Goal: Find specific page/section: Find specific page/section

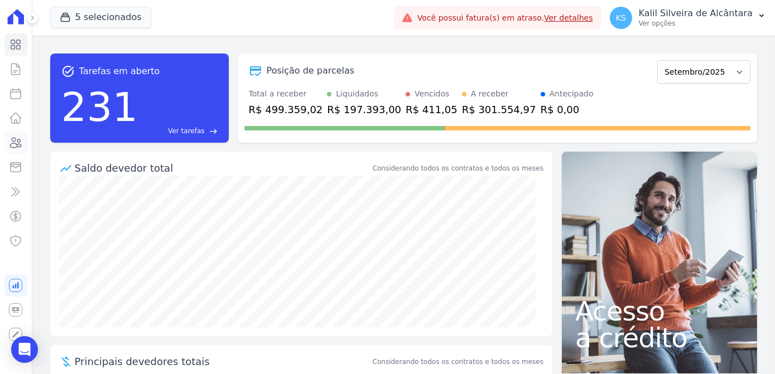
click at [19, 139] on icon at bounding box center [15, 142] width 13 height 13
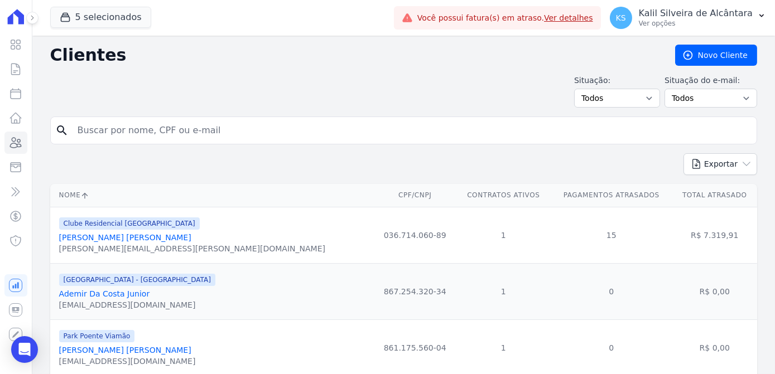
click at [376, 124] on input "search" at bounding box center [411, 130] width 681 height 22
paste input "[PERSON_NAME]"
type input "[PERSON_NAME]"
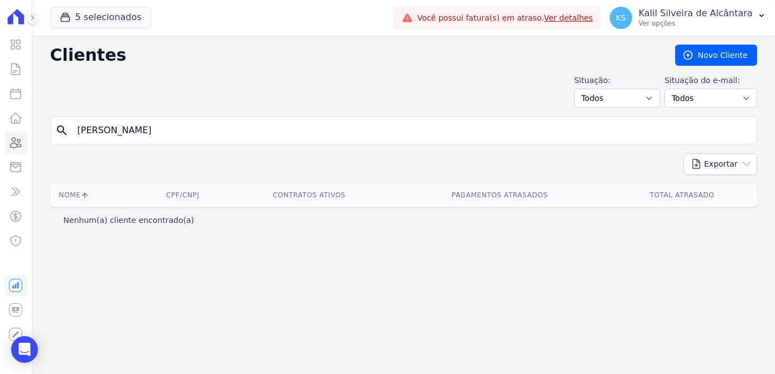
click at [178, 136] on input "[PERSON_NAME]" at bounding box center [411, 130] width 681 height 22
type input "[PERSON_NAME]"
click at [626, 99] on select "Todos Adimplentes Inadimplentes" at bounding box center [617, 98] width 86 height 19
drag, startPoint x: 670, startPoint y: 103, endPoint x: 683, endPoint y: 99, distance: 14.1
click at [670, 103] on div "Situação: Todos Adimplentes Inadimplentes Situação do e-mail: Todos Confirmado …" at bounding box center [665, 91] width 183 height 33
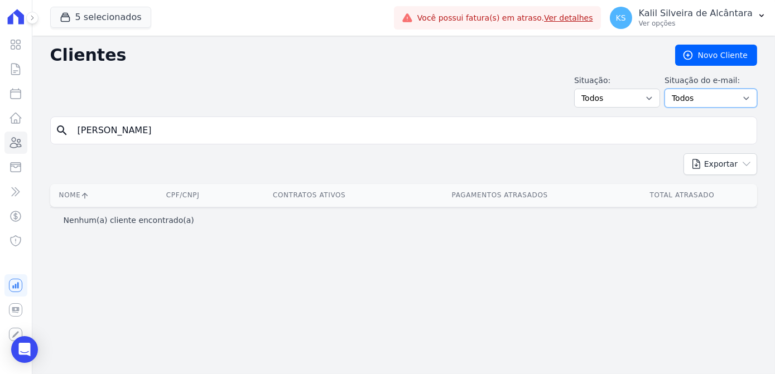
click at [688, 97] on select "Todos Confirmado Não confirmado" at bounding box center [710, 98] width 93 height 19
click at [18, 165] on icon at bounding box center [15, 167] width 13 height 13
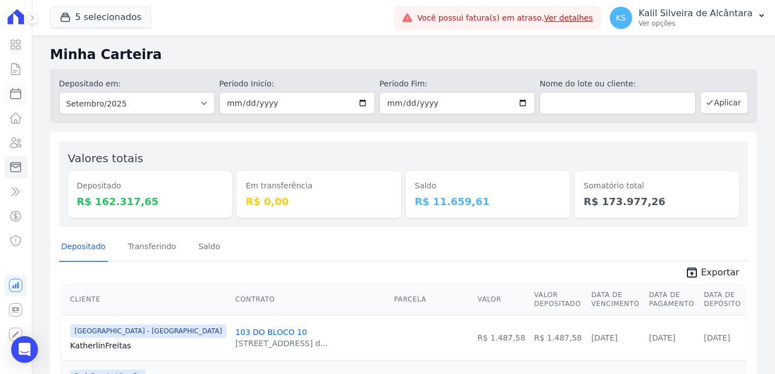
click at [18, 98] on icon at bounding box center [15, 93] width 13 height 13
select select
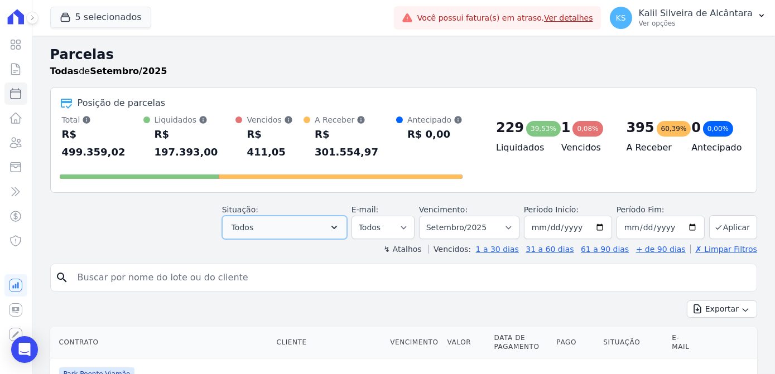
click at [269, 216] on button "Todos" at bounding box center [284, 227] width 125 height 23
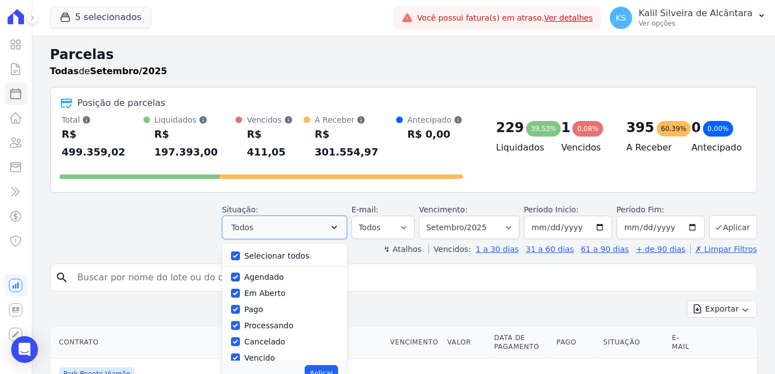
click at [278, 216] on button "Todos" at bounding box center [284, 227] width 125 height 23
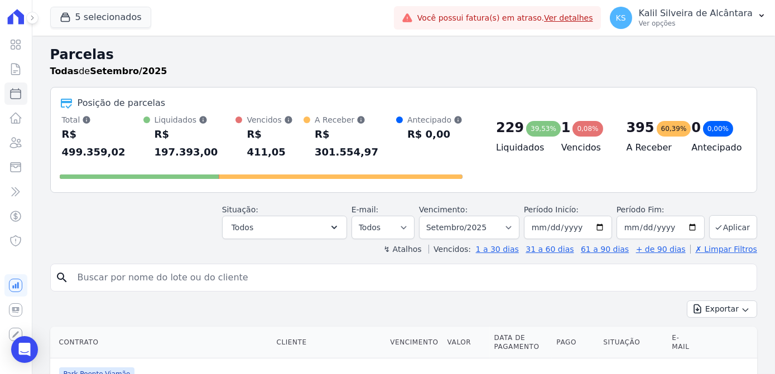
click at [206, 267] on input "search" at bounding box center [411, 278] width 681 height 22
paste input "[PERSON_NAME]"
type input "[PERSON_NAME]"
select select
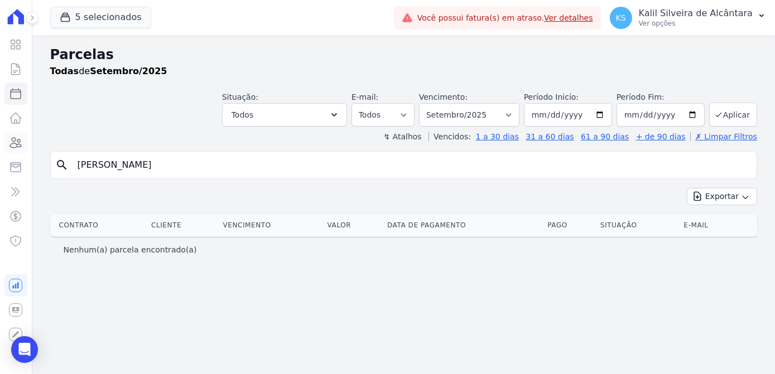
click at [12, 144] on icon at bounding box center [15, 142] width 13 height 13
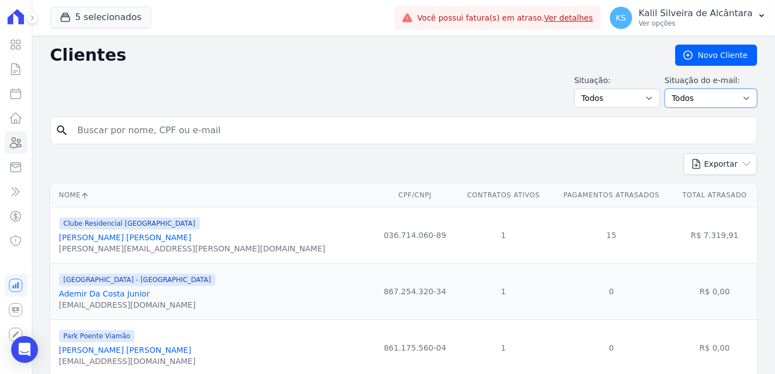
click at [705, 98] on select "Todos Confirmado Não confirmado" at bounding box center [710, 98] width 93 height 19
click at [639, 104] on select "Todos Adimplentes Inadimplentes" at bounding box center [617, 98] width 86 height 19
drag, startPoint x: 637, startPoint y: 103, endPoint x: 583, endPoint y: 103, distance: 54.7
click at [637, 103] on select "Todos Adimplentes Inadimplentes" at bounding box center [617, 98] width 86 height 19
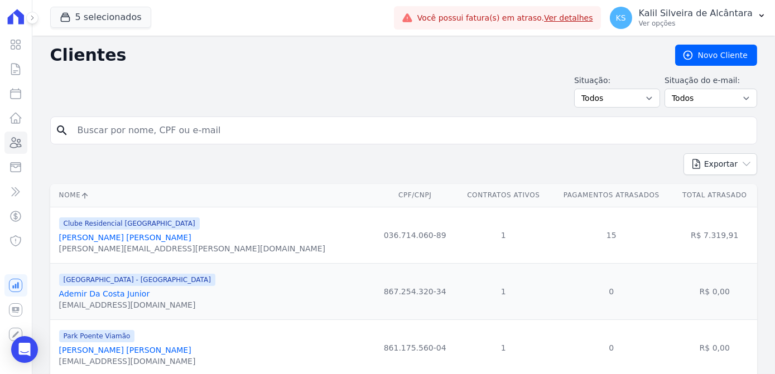
click at [328, 121] on input "search" at bounding box center [411, 130] width 681 height 22
paste input "[PERSON_NAME]"
type input "[PERSON_NAME]"
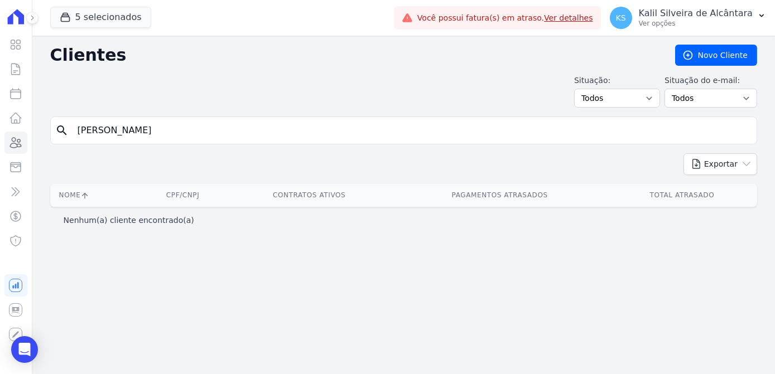
drag, startPoint x: 18, startPoint y: 128, endPoint x: -29, endPoint y: 130, distance: 46.9
click at [0, 130] on html "Visão Geral Contratos [GEOGRAPHIC_DATA] Lotes Clientes Minha Carteira Transferê…" at bounding box center [387, 187] width 775 height 374
paste input "search"
type input "jocir de bairros"
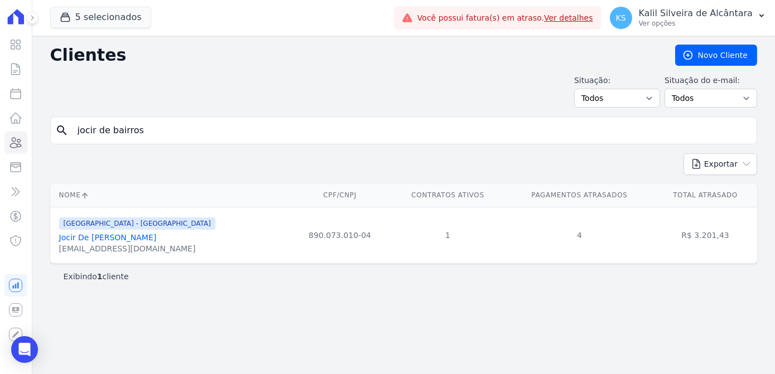
click at [128, 238] on link "Jocir De [PERSON_NAME]" at bounding box center [108, 237] width 98 height 9
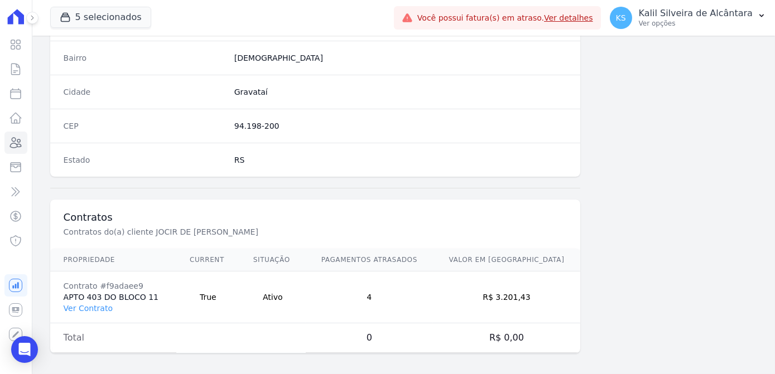
scroll to position [664, 0]
click at [94, 306] on link "Ver Contrato" at bounding box center [88, 307] width 49 height 9
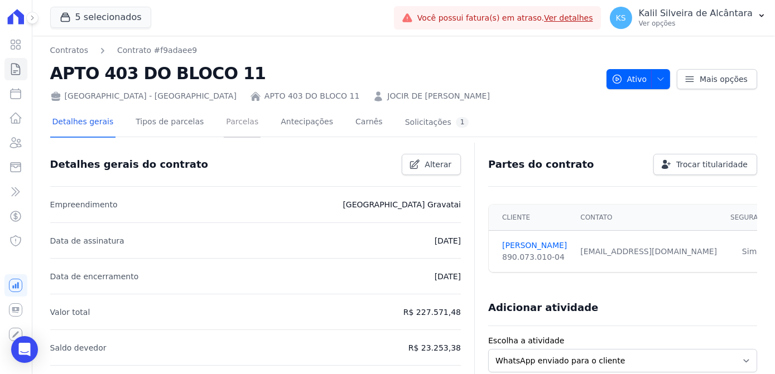
click at [224, 136] on link "Parcelas" at bounding box center [242, 123] width 37 height 30
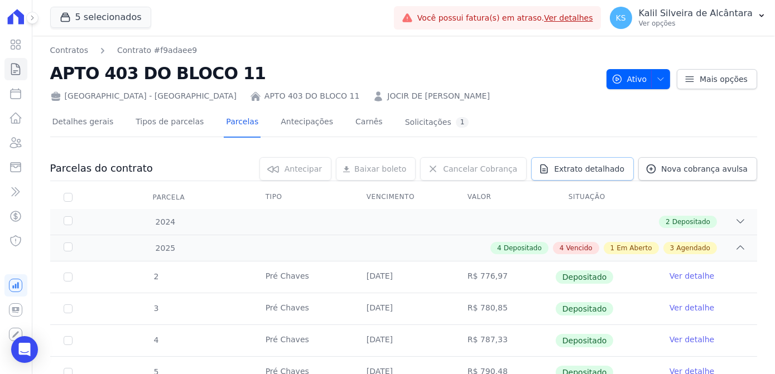
click at [615, 172] on span "Extrato detalhado" at bounding box center [589, 168] width 70 height 11
click at [612, 189] on th "Situação" at bounding box center [605, 197] width 101 height 23
click at [597, 171] on span "Extrato detalhado" at bounding box center [589, 168] width 70 height 11
click at [724, 173] on span "Exportar PDF" at bounding box center [738, 169] width 59 height 11
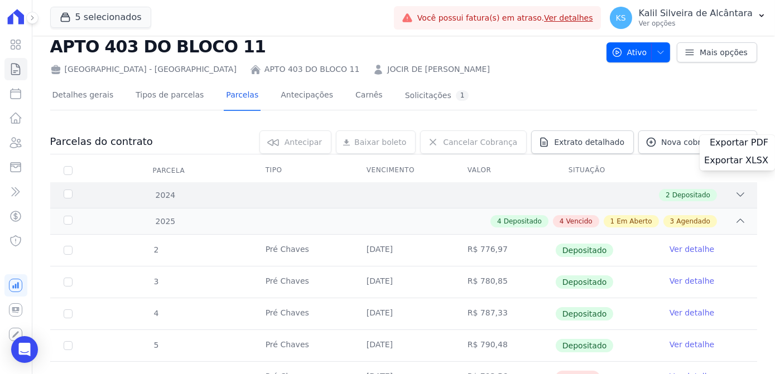
scroll to position [50, 0]
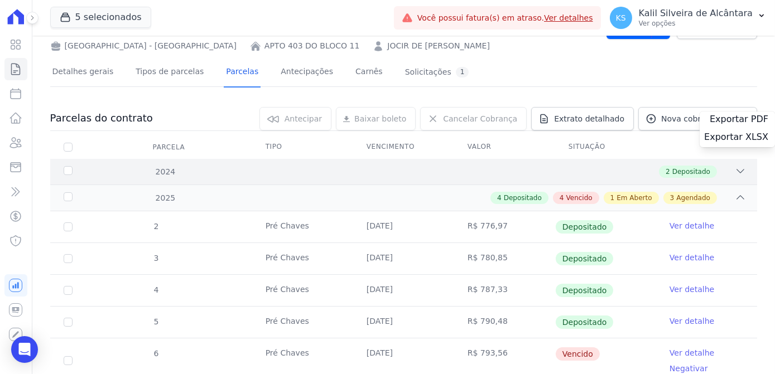
click at [378, 175] on div "2 Depositado" at bounding box center [438, 172] width 615 height 12
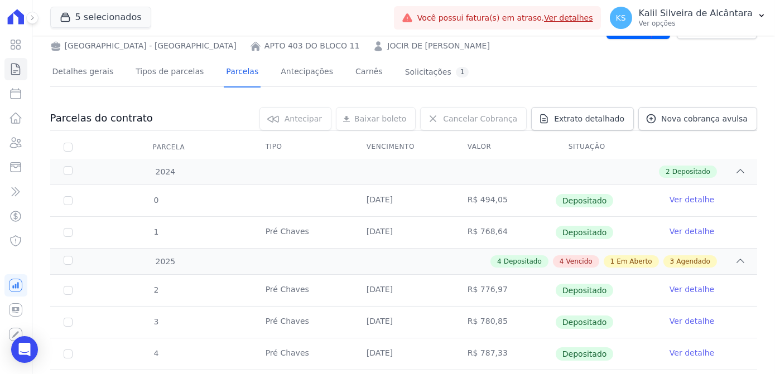
click at [475, 316] on td "R$ 780,85" at bounding box center [504, 322] width 101 height 31
